Goal: Information Seeking & Learning: Learn about a topic

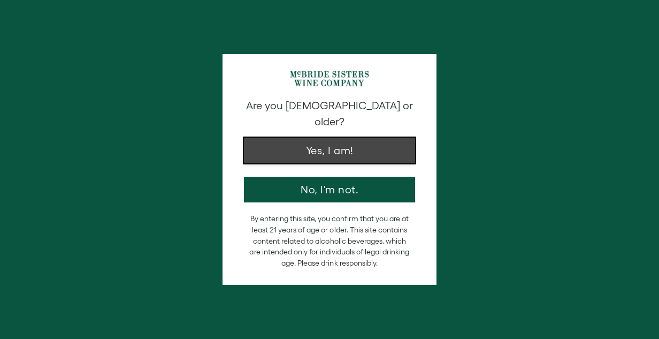
click at [275, 141] on button "Yes, I am!" at bounding box center [329, 151] width 171 height 26
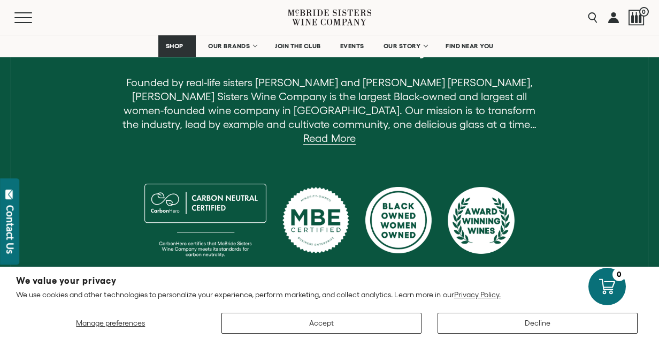
scroll to position [440, 0]
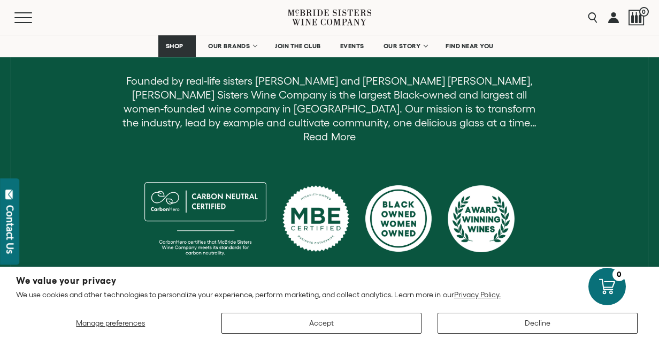
click at [355, 131] on link "Read More" at bounding box center [329, 137] width 52 height 12
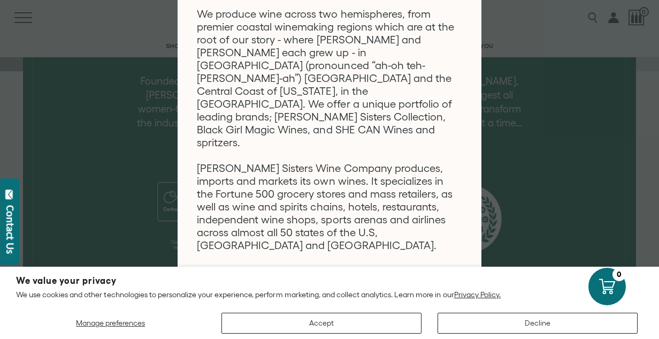
scroll to position [0, 0]
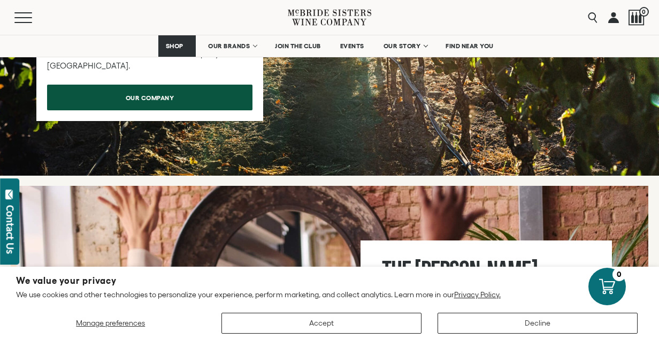
scroll to position [5193, 0]
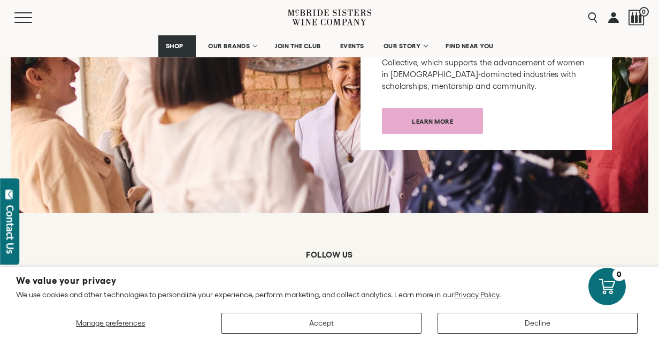
scroll to position [5511, 0]
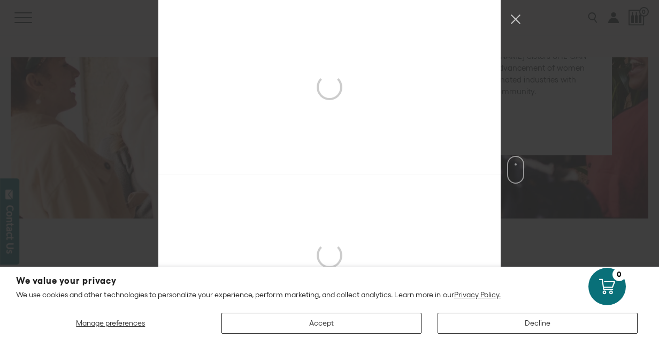
scroll to position [657, 0]
